Goal: Transaction & Acquisition: Purchase product/service

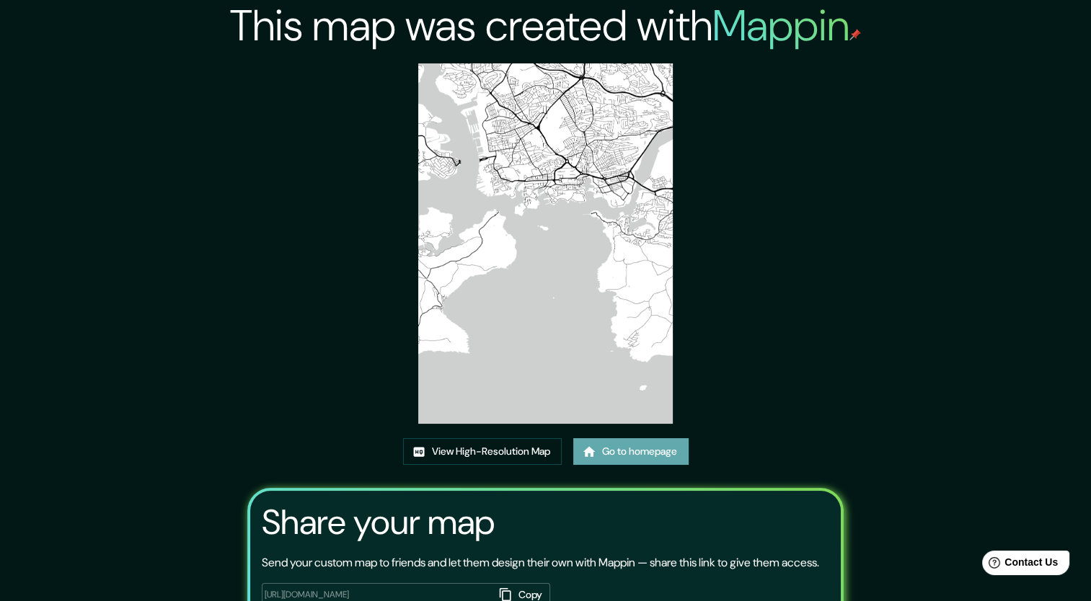
click at [609, 464] on link "Go to homepage" at bounding box center [630, 451] width 115 height 27
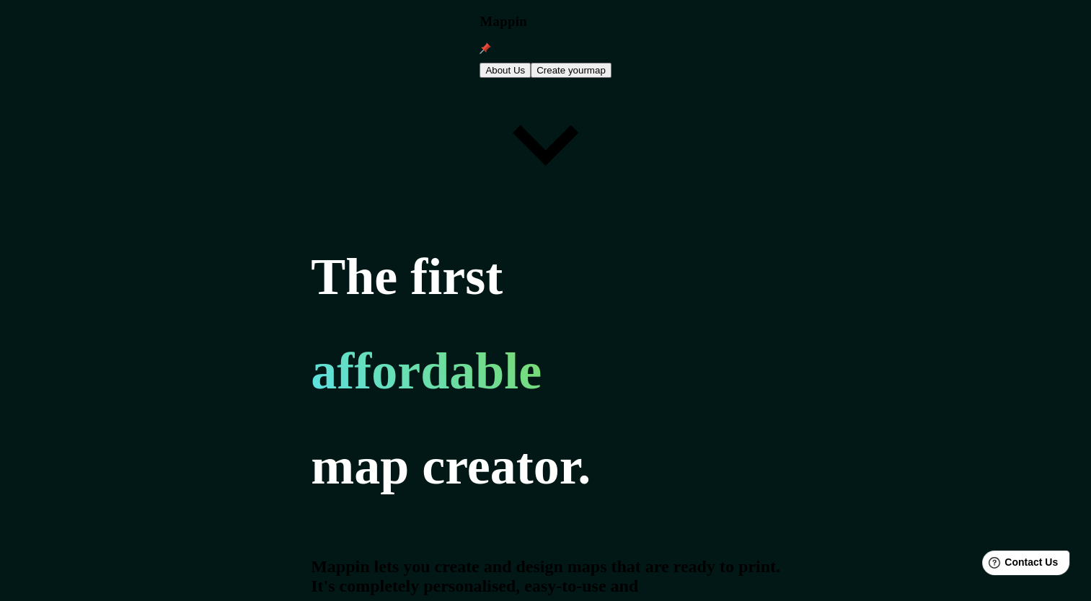
type input "[GEOGRAPHIC_DATA]"
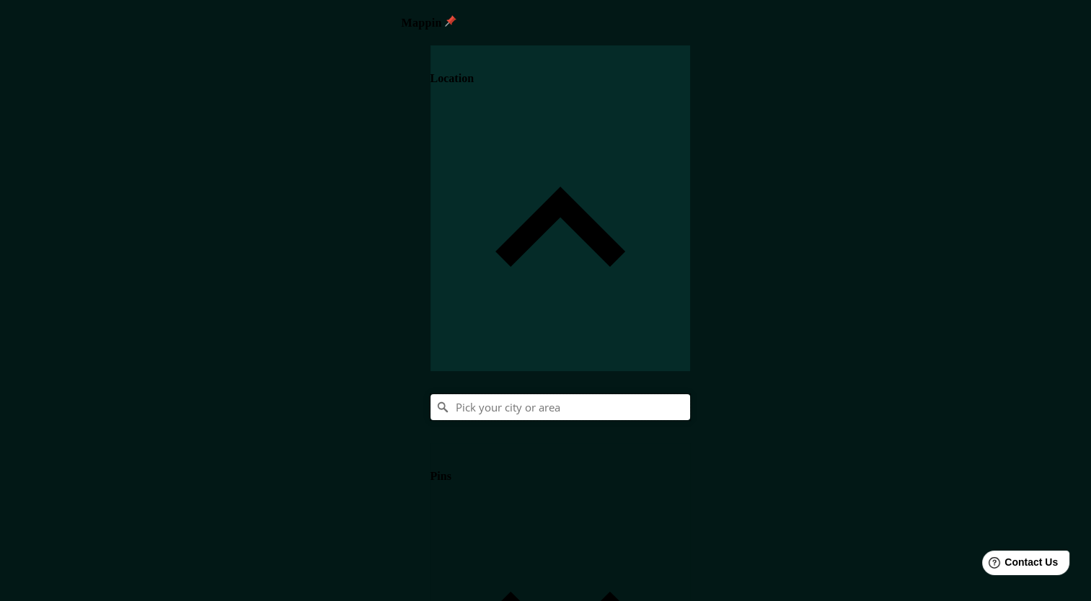
click at [690, 394] on input "Pick your city or area" at bounding box center [561, 407] width 260 height 26
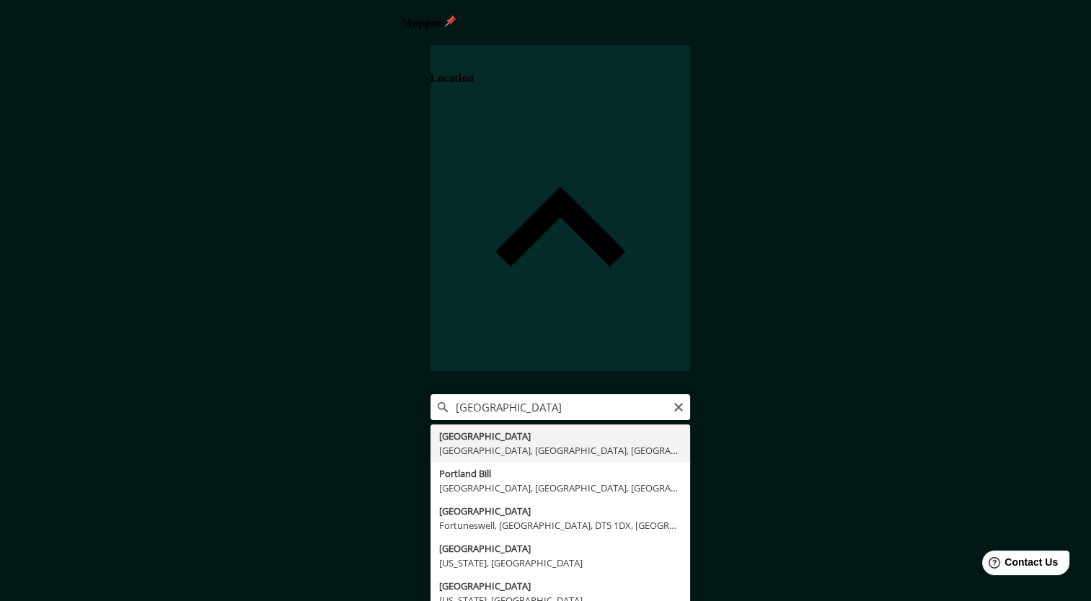
type input "[GEOGRAPHIC_DATA], [GEOGRAPHIC_DATA], [GEOGRAPHIC_DATA], [GEOGRAPHIC_DATA]"
